Goal: Transaction & Acquisition: Purchase product/service

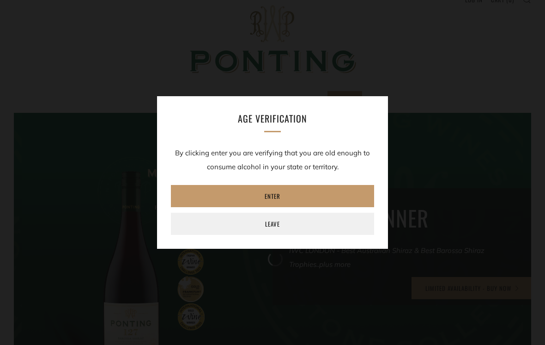
click at [350, 189] on link "Enter" at bounding box center [272, 196] width 203 height 22
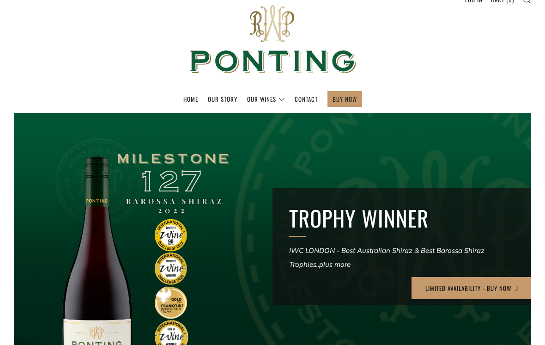
click at [62, 205] on div at bounding box center [272, 256] width 621 height 344
click at [59, 219] on div at bounding box center [272, 256] width 621 height 344
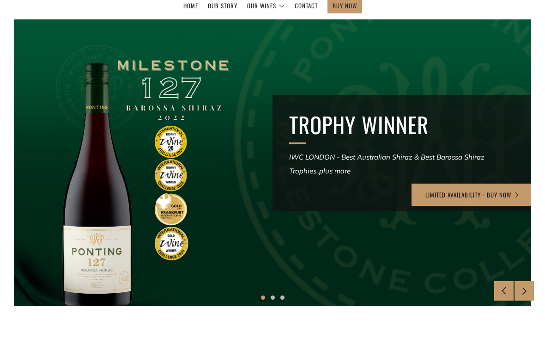
click at [477, 199] on link "LIMITED AVAILABILITY - BUY NOW" at bounding box center [473, 195] width 122 height 22
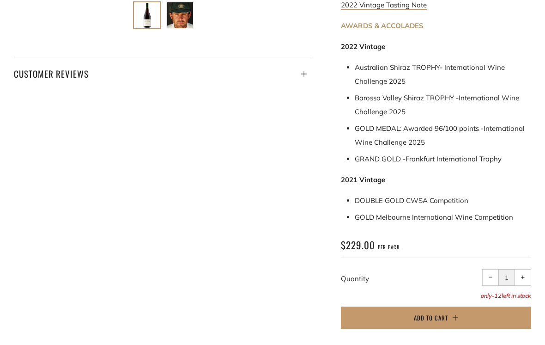
scroll to position [476, 0]
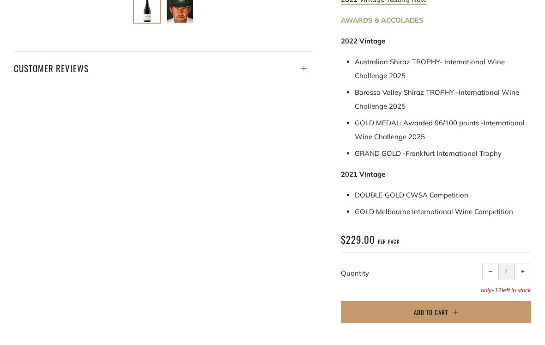
click at [525, 269] on span "+" at bounding box center [523, 271] width 4 height 4
click at [524, 269] on span "+" at bounding box center [523, 271] width 4 height 4
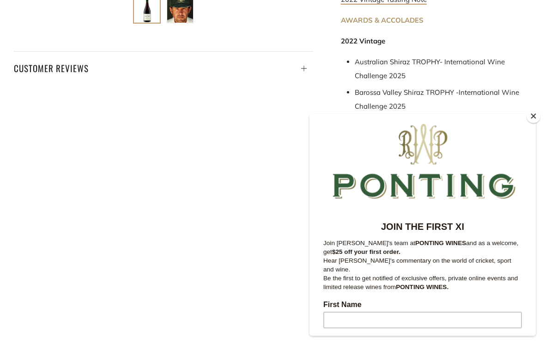
click at [524, 269] on span "+" at bounding box center [523, 271] width 4 height 4
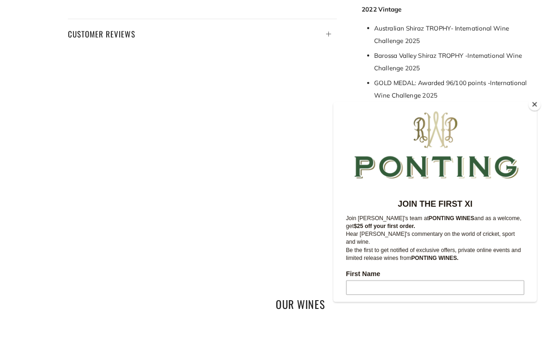
scroll to position [554, 0]
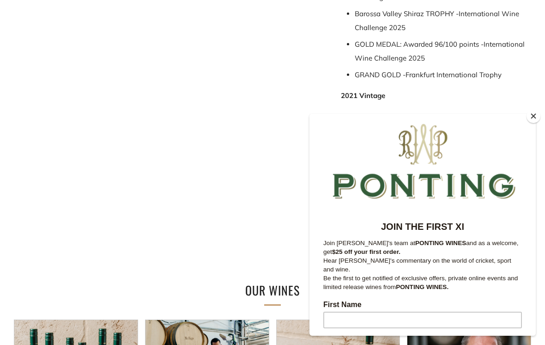
click at [529, 123] on button "Close" at bounding box center [534, 116] width 14 height 14
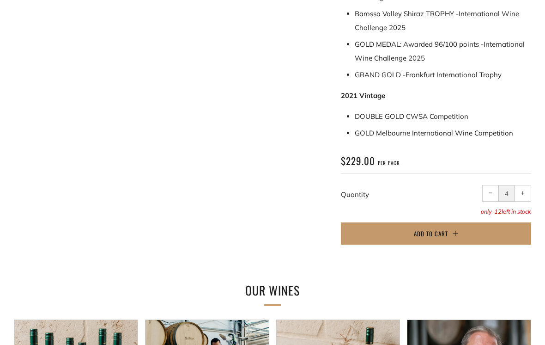
click at [527, 185] on button "+ Increase item quantity by one" at bounding box center [523, 193] width 17 height 17
click at [529, 185] on button "+ Increase item quantity by one" at bounding box center [523, 193] width 17 height 17
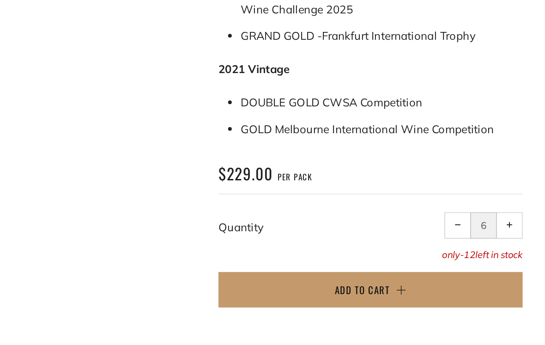
click at [515, 185] on button "+ Increase item quantity by one" at bounding box center [523, 193] width 17 height 17
click at [521, 191] on span "+" at bounding box center [523, 193] width 4 height 4
click at [515, 185] on button "+ Increase item quantity by one" at bounding box center [523, 193] width 17 height 17
click at [521, 191] on span "+" at bounding box center [523, 193] width 4 height 4
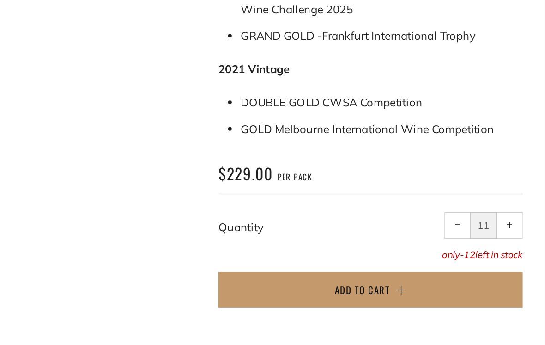
click at [521, 191] on span "+" at bounding box center [523, 193] width 4 height 4
click at [515, 185] on button "+ Increase item quantity by one" at bounding box center [523, 193] width 17 height 17
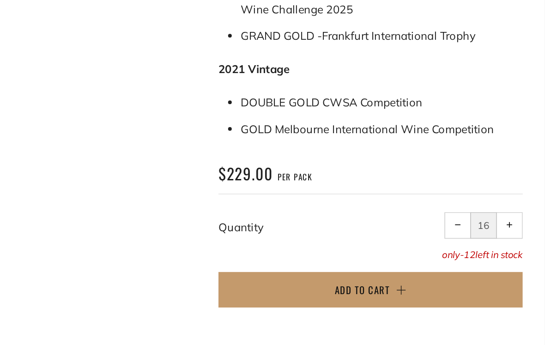
click at [489, 191] on span "−" at bounding box center [491, 193] width 4 height 4
click at [483, 185] on button "− Reduce item quantity by one" at bounding box center [491, 193] width 17 height 17
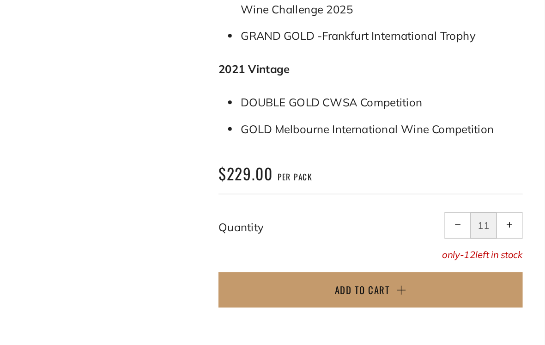
click at [489, 191] on span "−" at bounding box center [491, 193] width 4 height 4
click at [483, 185] on button "− Reduce item quantity by one" at bounding box center [491, 193] width 17 height 17
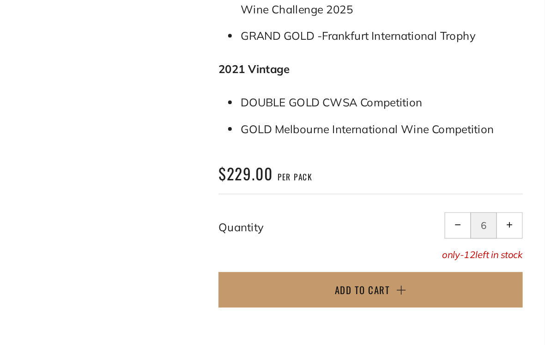
click at [483, 185] on button "− Reduce item quantity by one" at bounding box center [491, 193] width 17 height 17
click at [489, 191] on span "−" at bounding box center [491, 193] width 4 height 4
click at [483, 185] on button "− Reduce item quantity by one" at bounding box center [491, 193] width 17 height 17
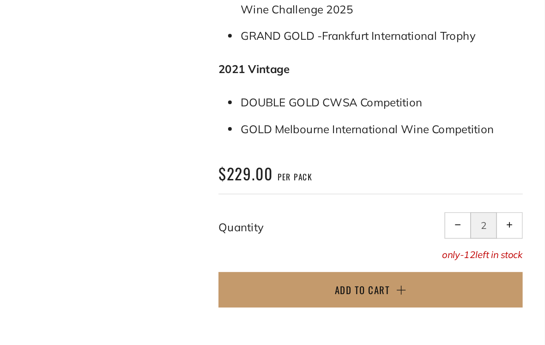
type input "1"
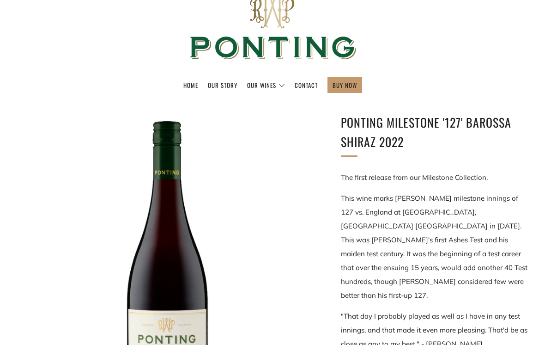
scroll to position [48, 0]
